Goal: Task Accomplishment & Management: Manage account settings

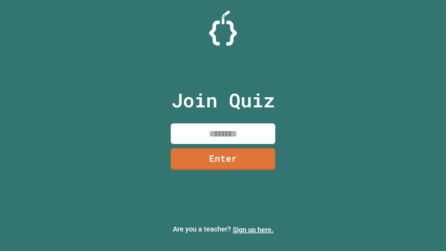
click at [253, 230] on link "Sign up here." at bounding box center [253, 230] width 41 height 8
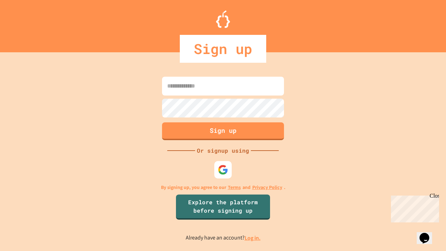
click at [253, 238] on link "Log in." at bounding box center [253, 237] width 16 height 7
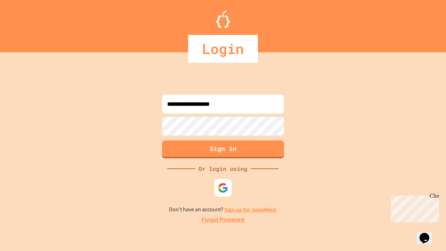
type input "**********"
